Goal: Transaction & Acquisition: Obtain resource

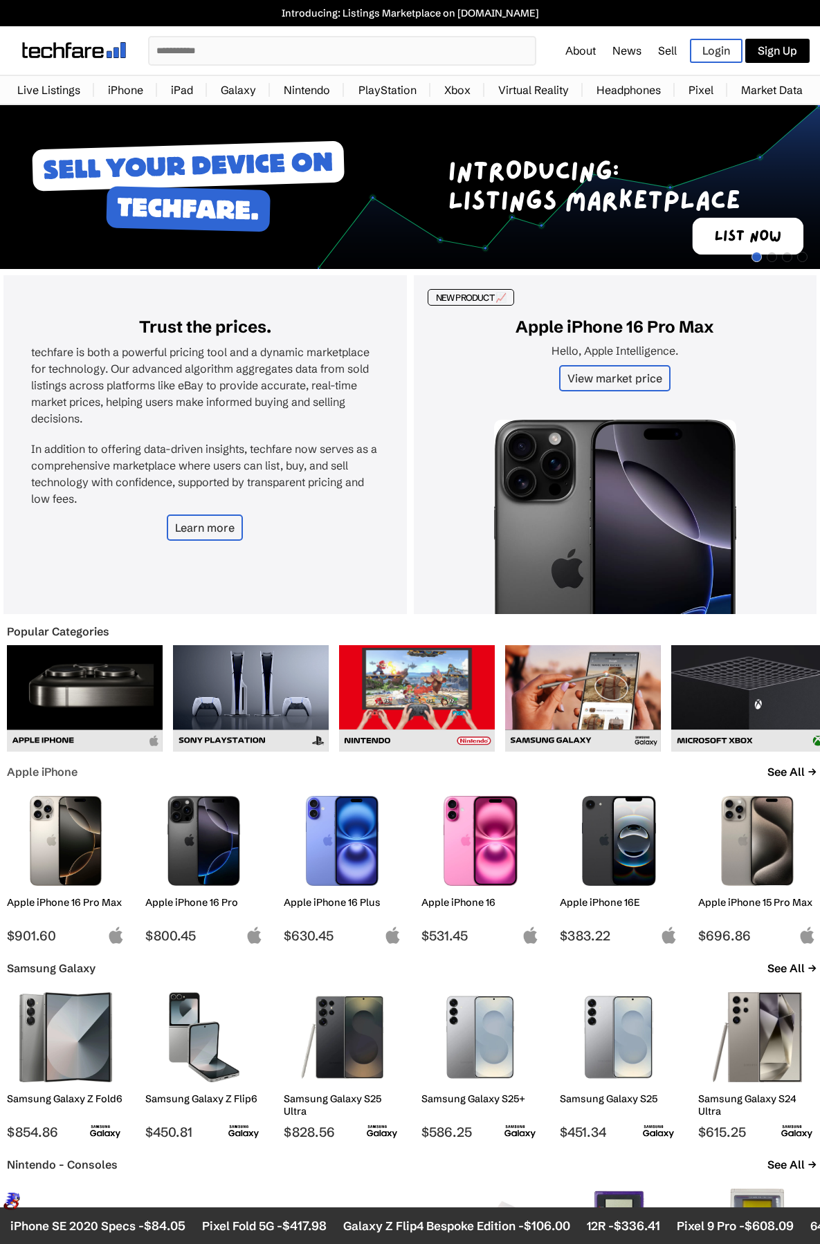
click at [60, 771] on link "Apple iPhone" at bounding box center [42, 772] width 71 height 14
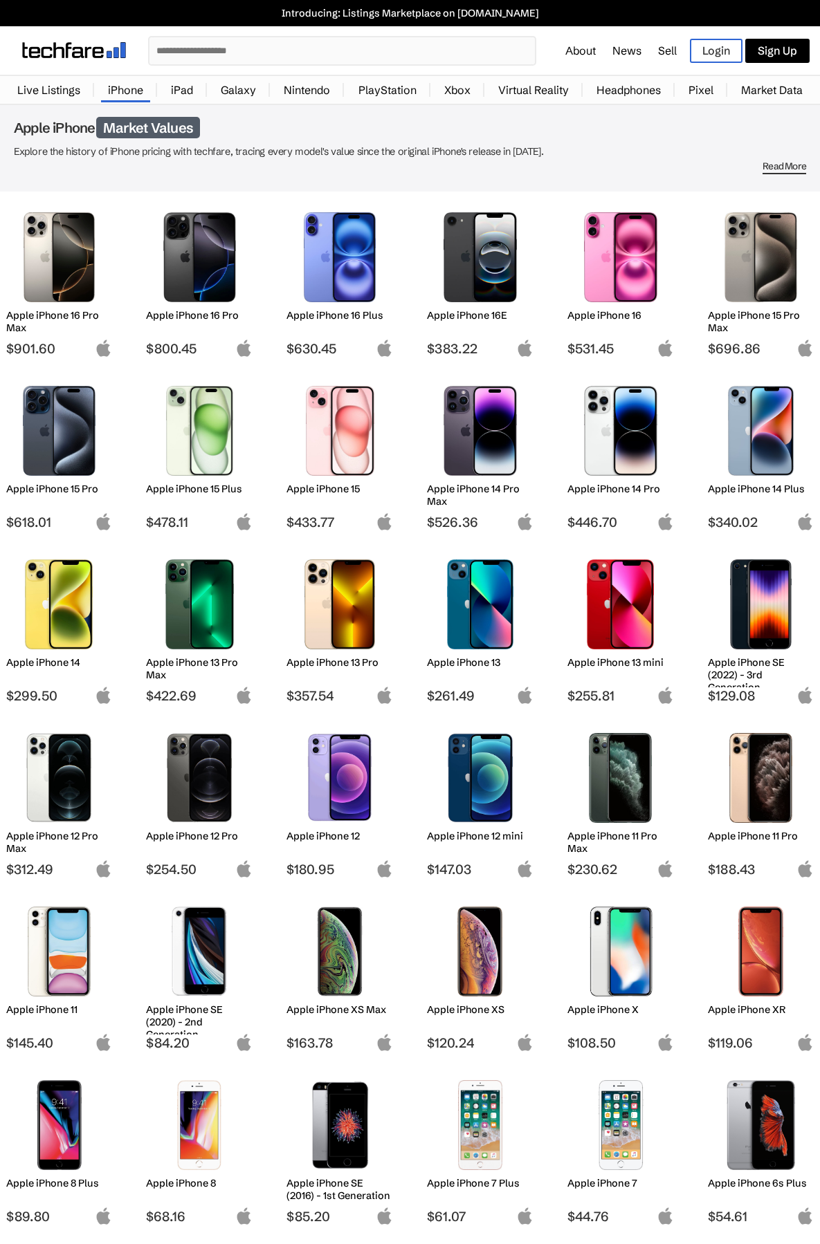
click at [477, 590] on img at bounding box center [480, 605] width 86 height 90
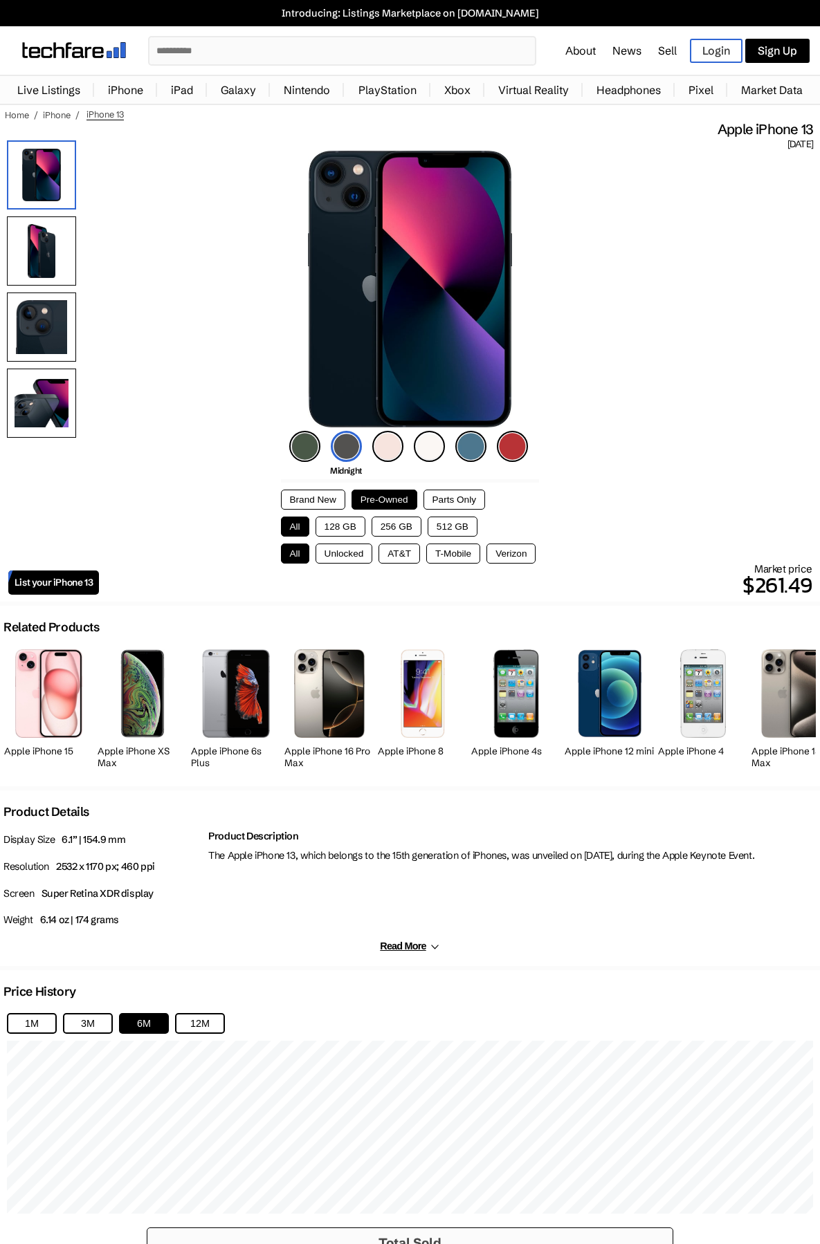
click at [430, 448] on img at bounding box center [429, 446] width 31 height 31
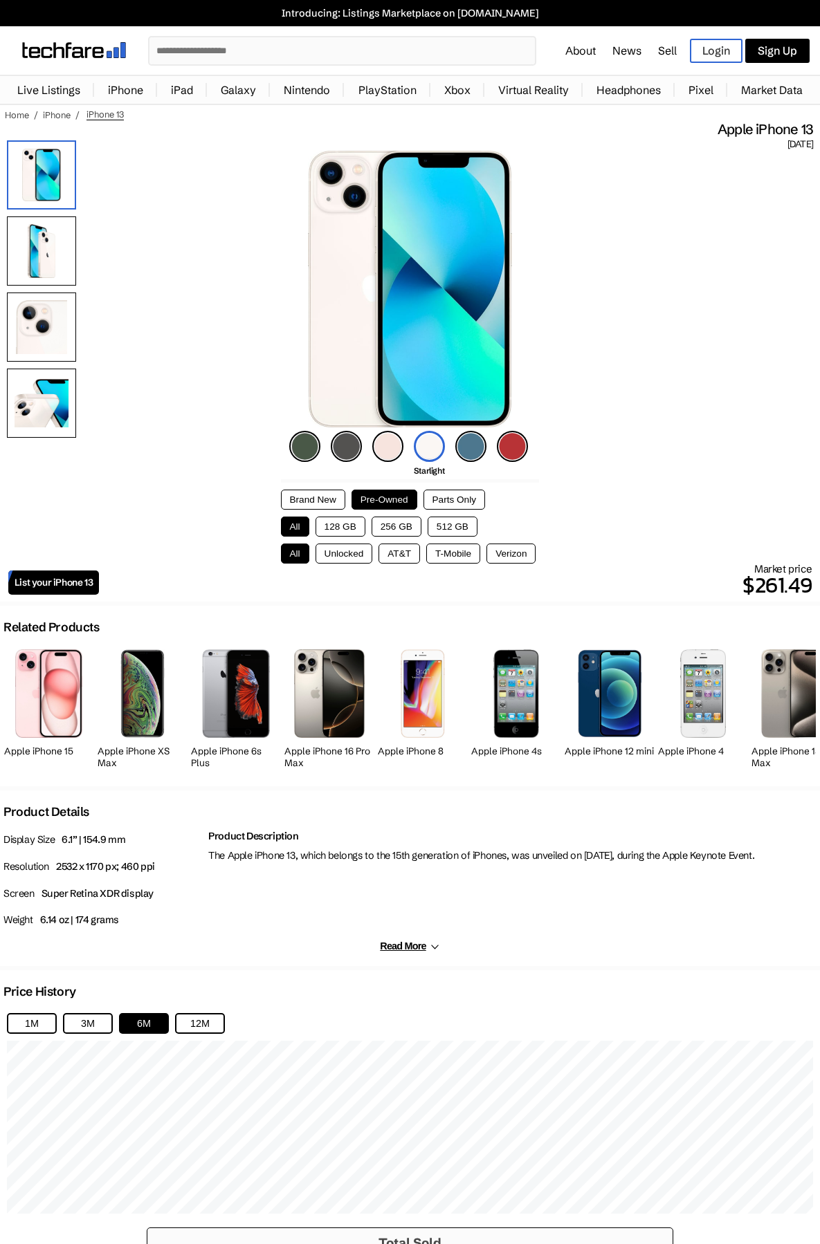
click at [347, 524] on button "128 GB" at bounding box center [340, 527] width 50 height 20
click at [360, 552] on button "Unlocked" at bounding box center [343, 554] width 57 height 20
